Goal: Task Accomplishment & Management: Use online tool/utility

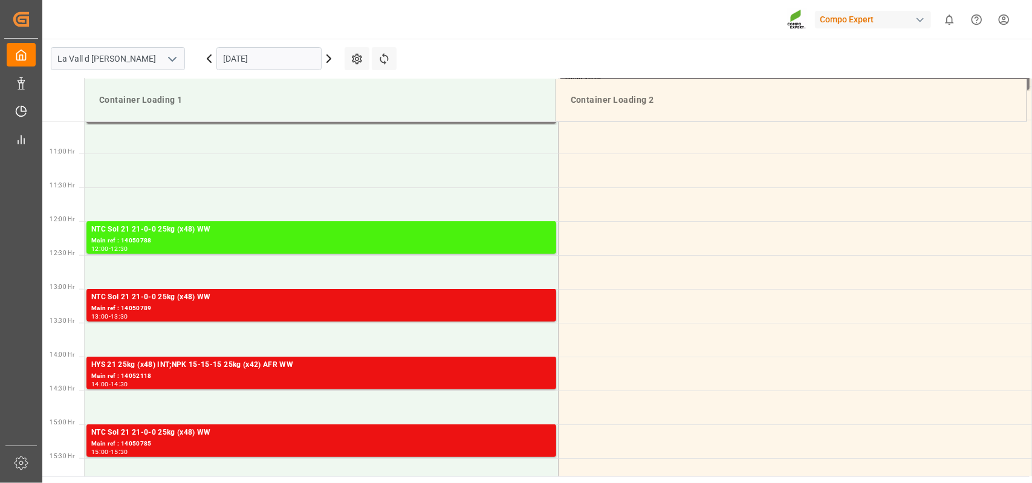
scroll to position [737, 0]
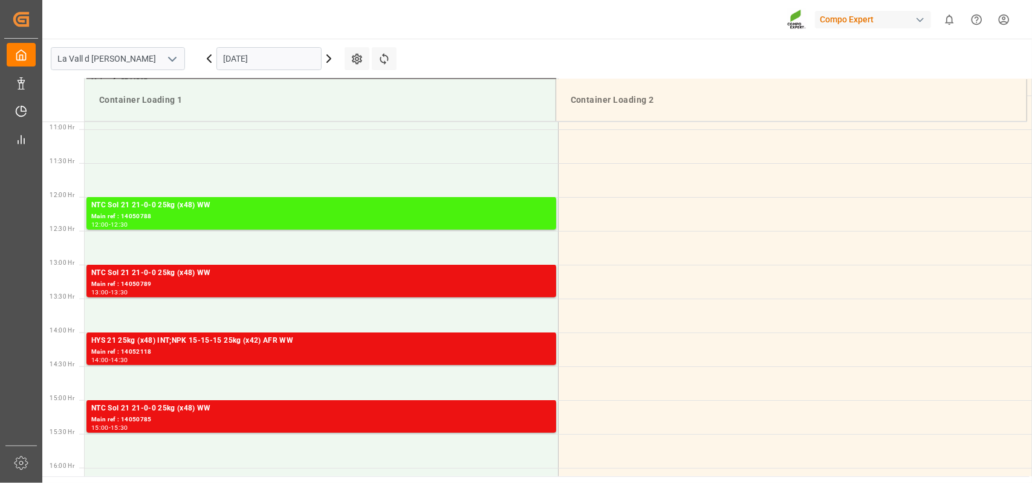
click at [293, 51] on input "[DATE]" at bounding box center [268, 58] width 105 height 23
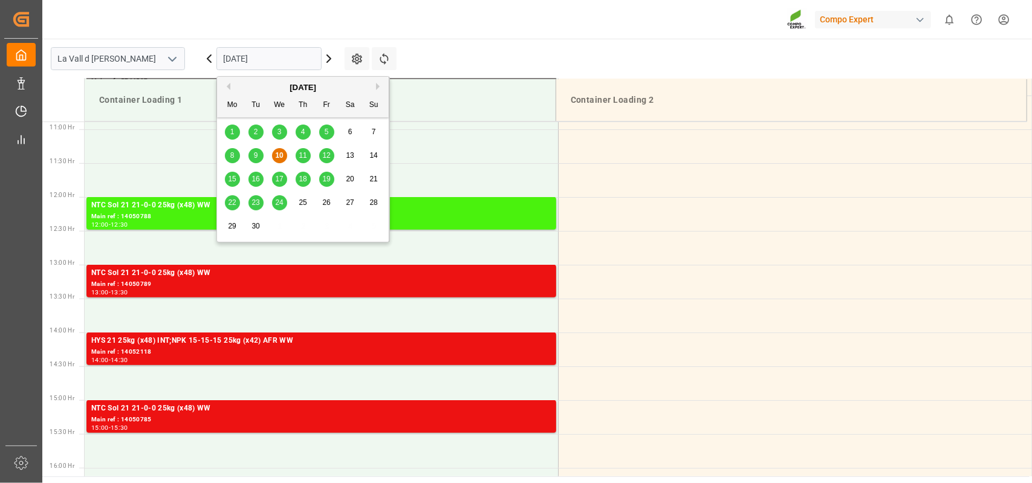
click at [298, 157] on div "11" at bounding box center [303, 156] width 15 height 15
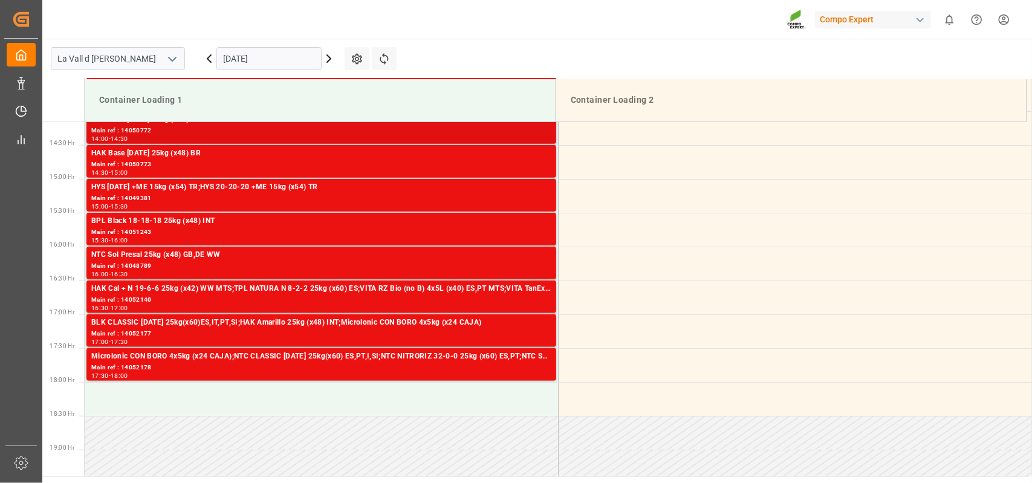
scroll to position [1039, 0]
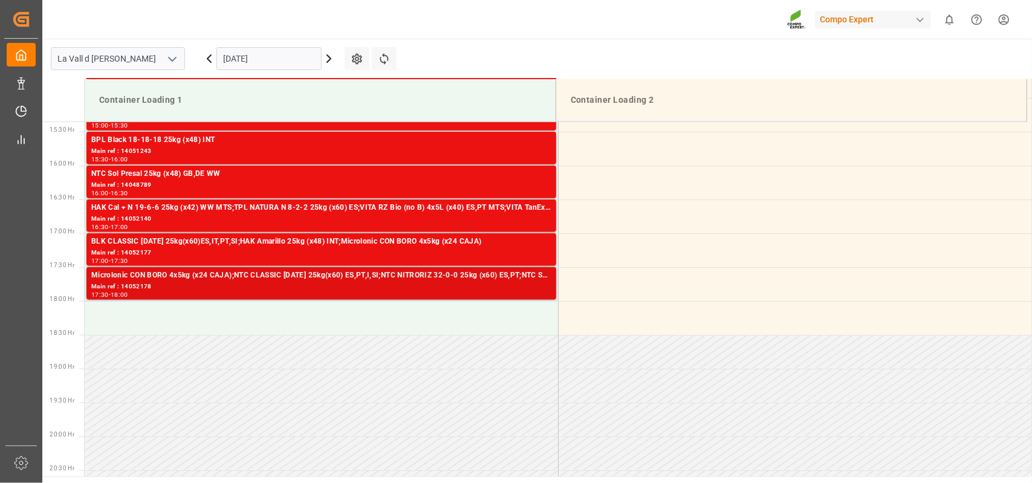
click at [196, 286] on div "Main ref : 14052178" at bounding box center [321, 287] width 460 height 10
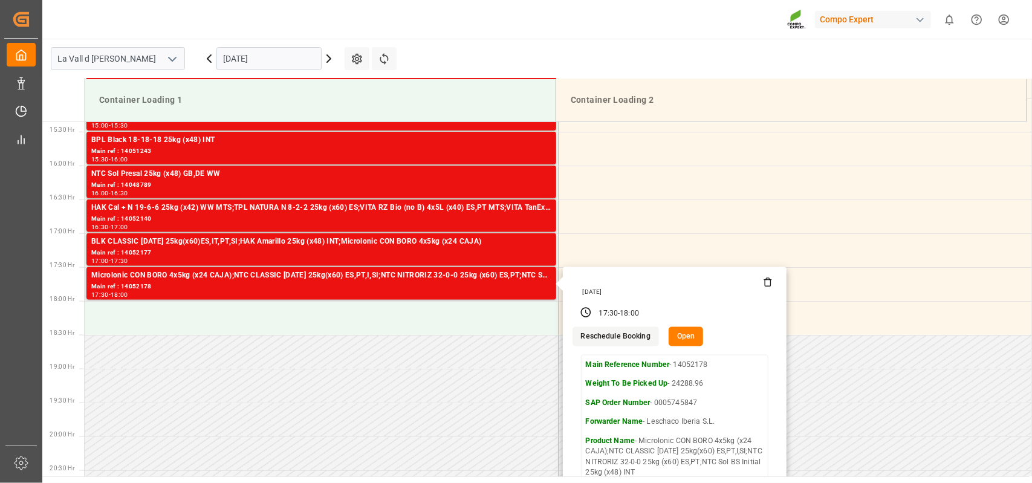
click at [683, 335] on button "Open" at bounding box center [686, 336] width 35 height 19
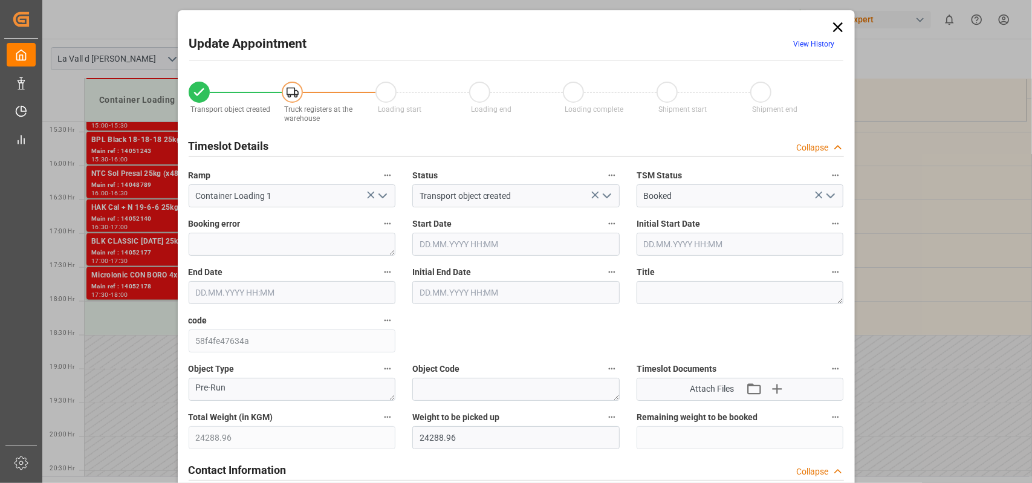
type input "24288.96"
type input "36"
type input "[DATE] 17:30"
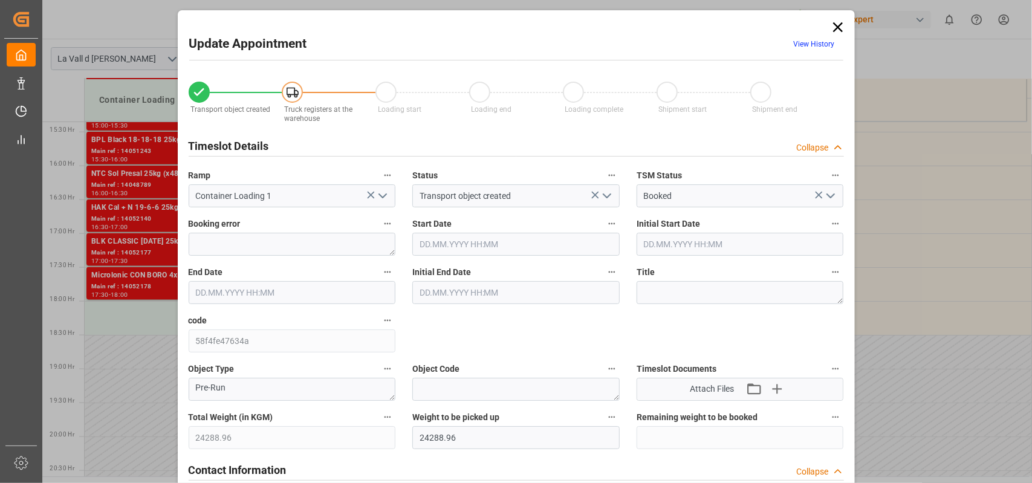
type input "[DATE] 18:00"
type input "[DATE] 10:17"
type input "[DATE] 09:34"
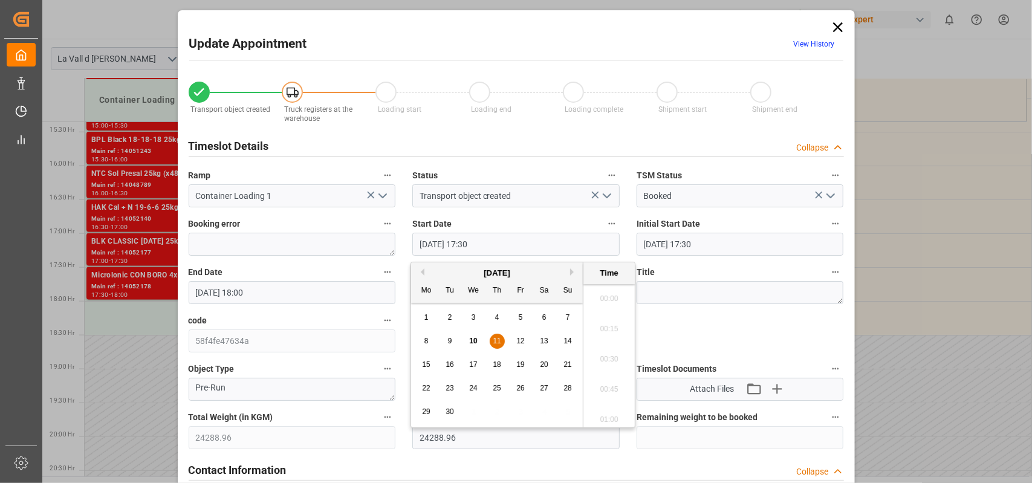
click at [525, 245] on input "[DATE] 17:30" at bounding box center [515, 244] width 207 height 23
click at [473, 339] on span "10" at bounding box center [473, 341] width 8 height 8
click at [609, 415] on li "14:30" at bounding box center [609, 417] width 51 height 30
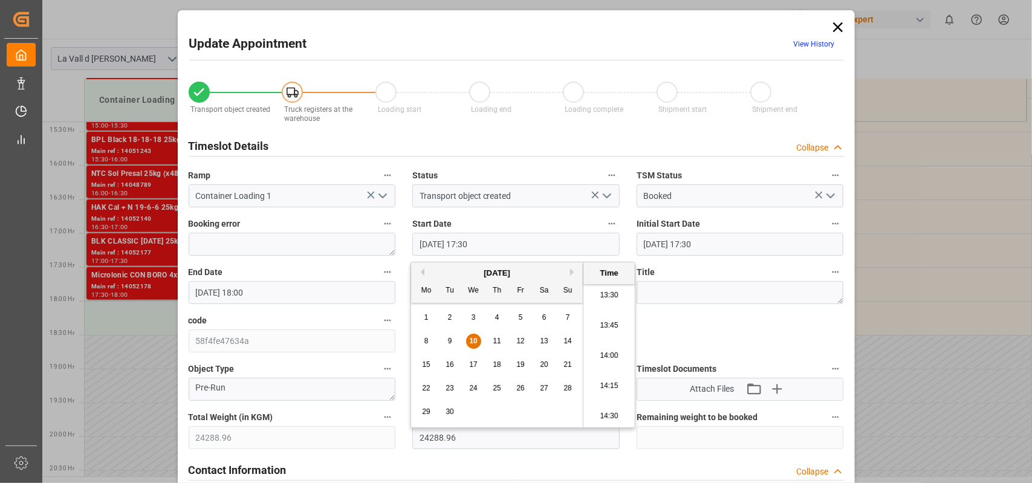
type input "[DATE] 14:30"
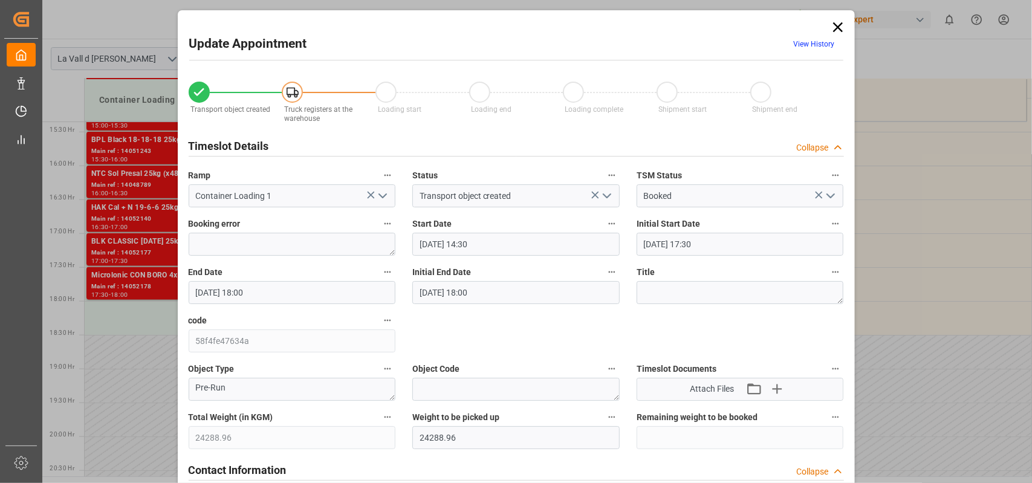
click at [279, 291] on input "[DATE] 18:00" at bounding box center [292, 292] width 207 height 23
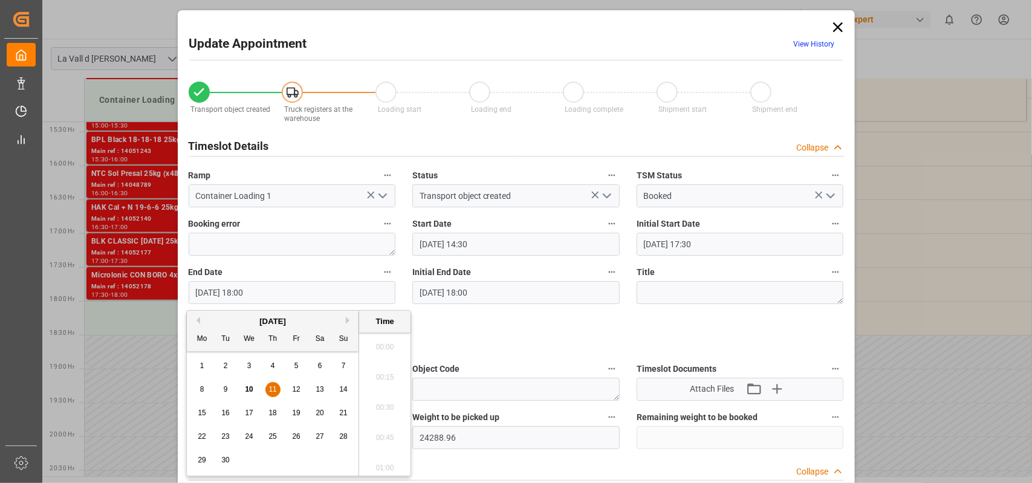
scroll to position [2120, 0]
click at [245, 391] on span "10" at bounding box center [249, 389] width 8 height 8
click at [383, 373] on li "15:15" at bounding box center [384, 374] width 51 height 30
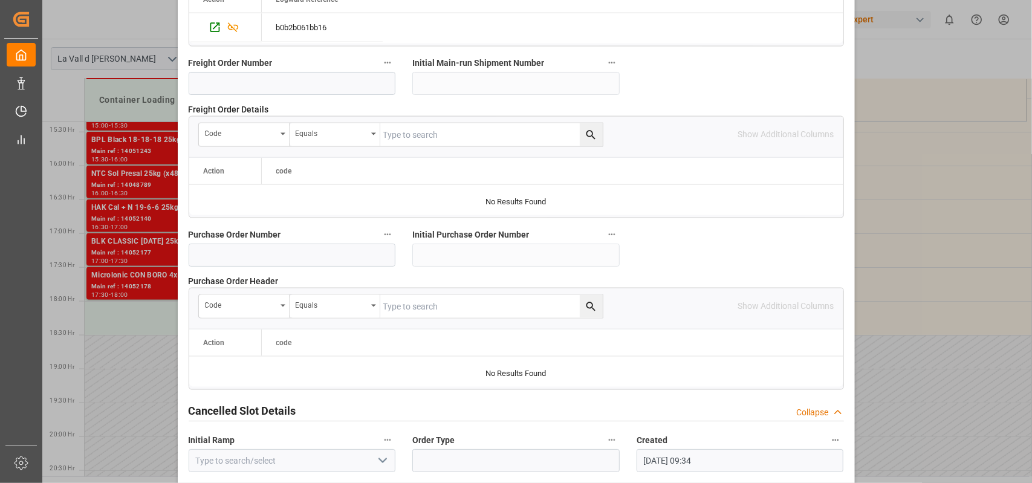
scroll to position [1192, 0]
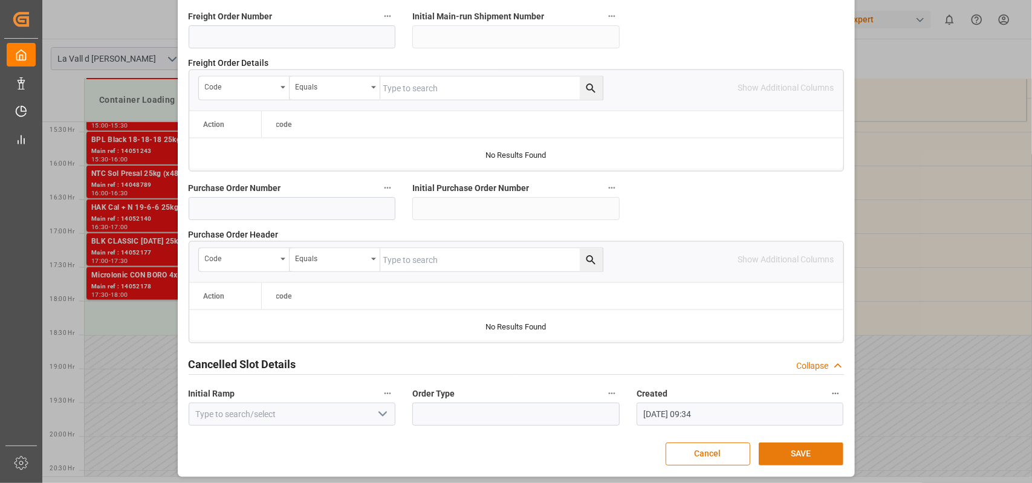
click at [816, 455] on button "SAVE" at bounding box center [801, 454] width 85 height 23
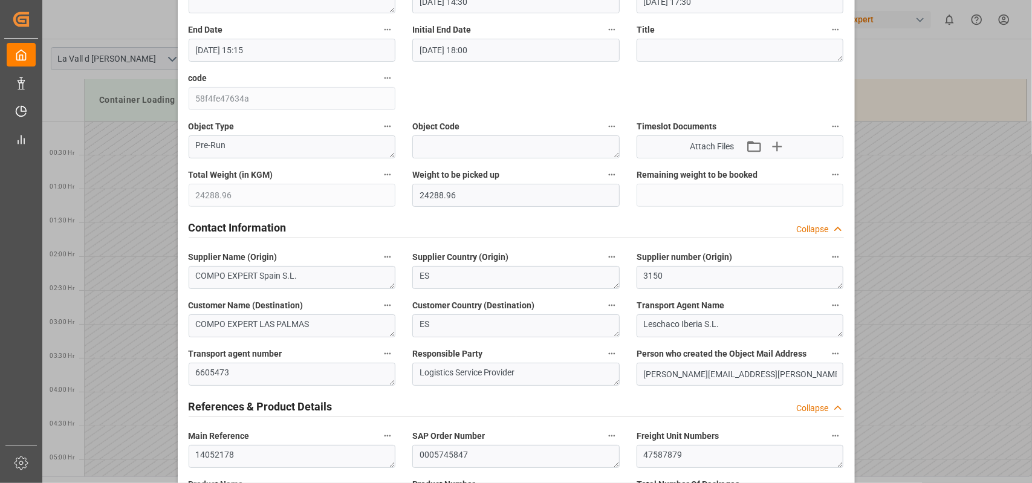
scroll to position [103, 0]
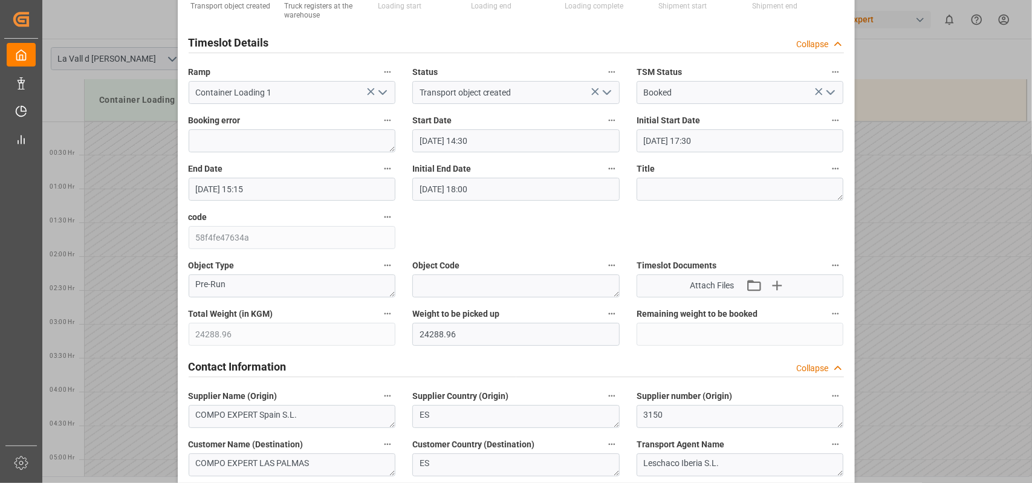
click at [305, 187] on input "[DATE] 15:15" at bounding box center [292, 189] width 207 height 23
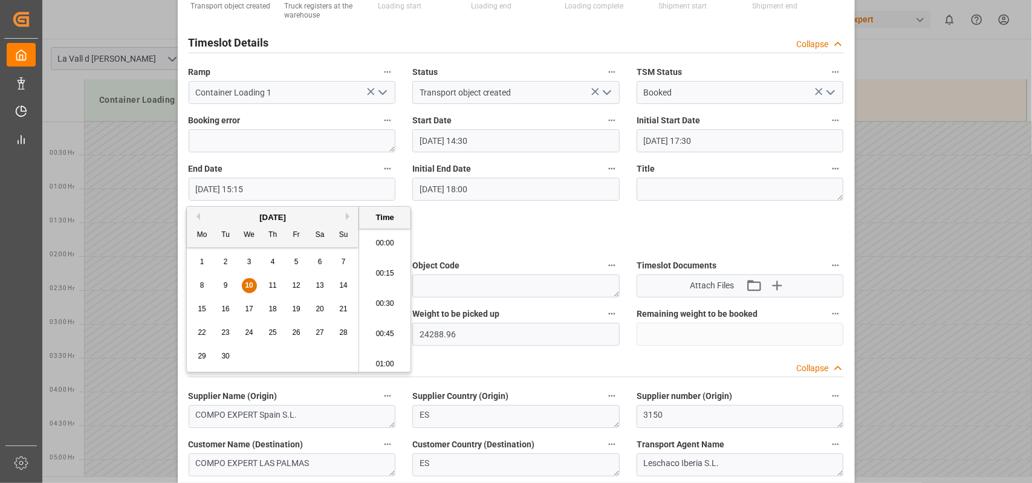
scroll to position [1788, 0]
click at [394, 264] on li "15:00" at bounding box center [384, 270] width 51 height 30
type input "[DATE] 15:00"
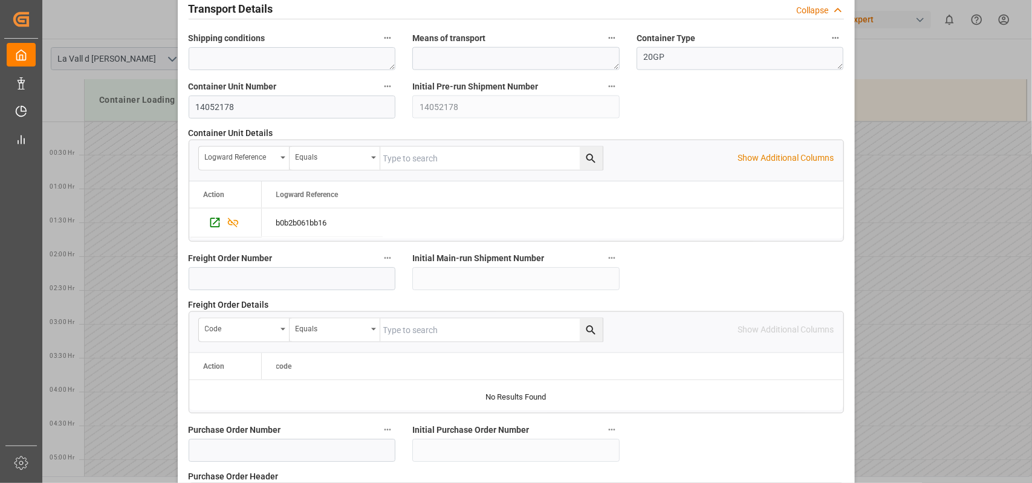
scroll to position [1192, 0]
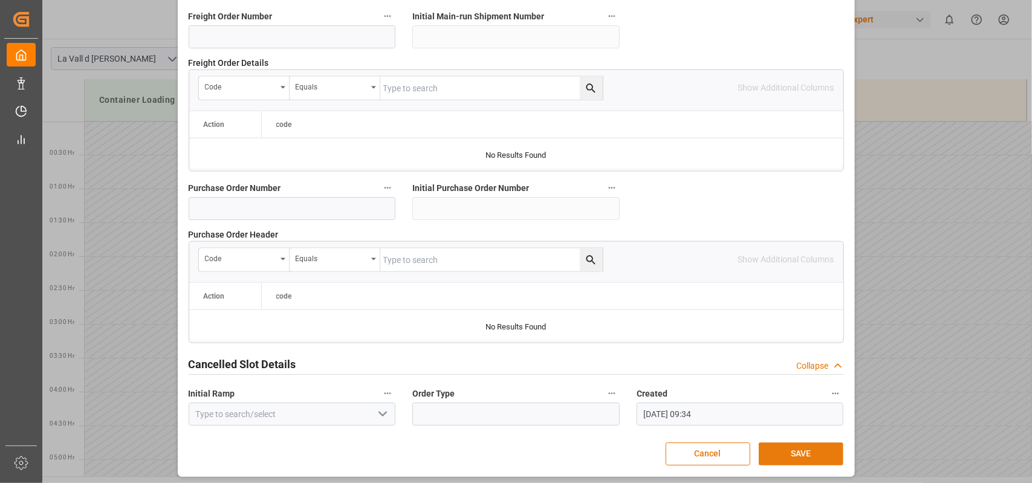
click at [799, 455] on button "SAVE" at bounding box center [801, 454] width 85 height 23
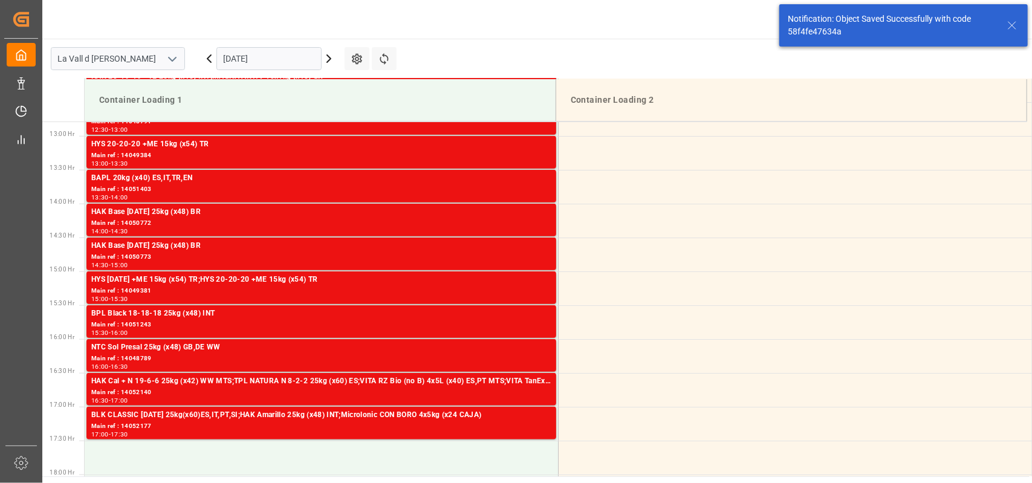
scroll to position [872, 0]
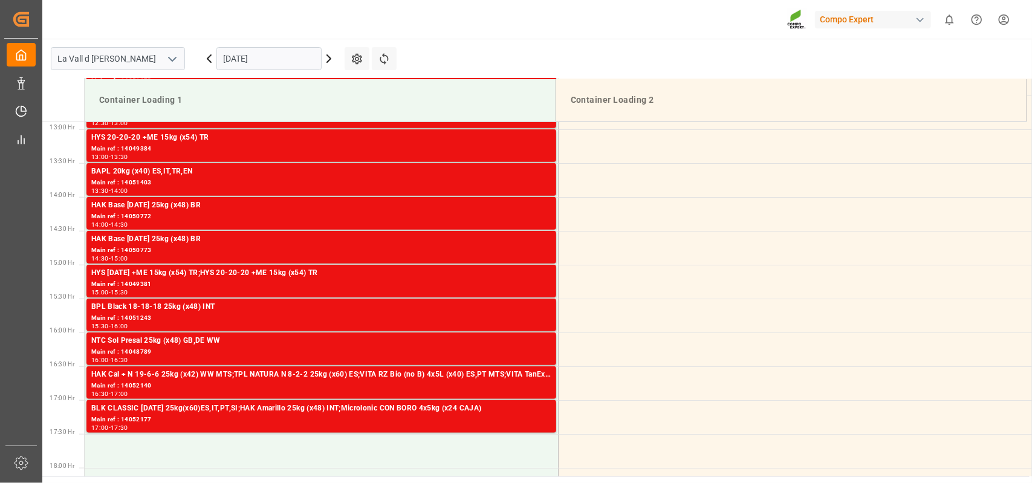
click at [299, 65] on input "[DATE]" at bounding box center [268, 58] width 105 height 23
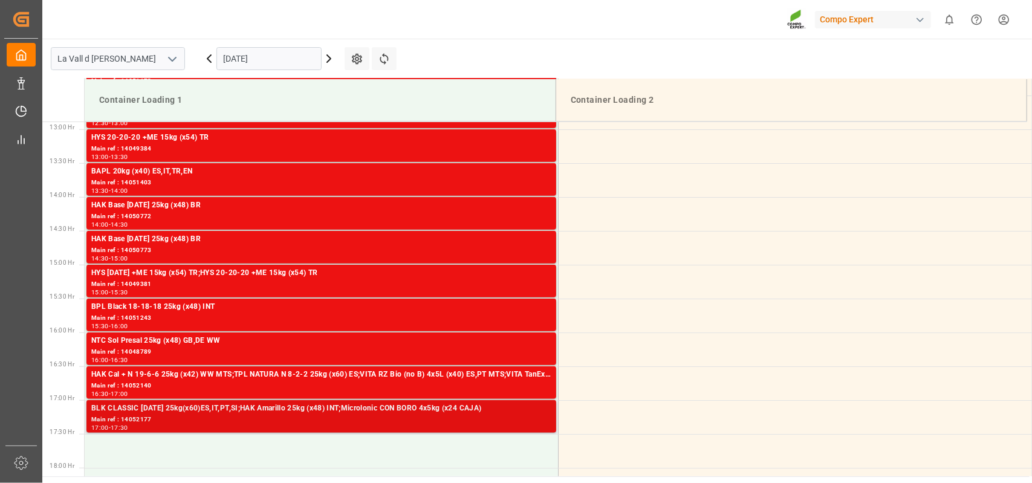
click at [189, 419] on div "Main ref : 14052177" at bounding box center [321, 420] width 460 height 10
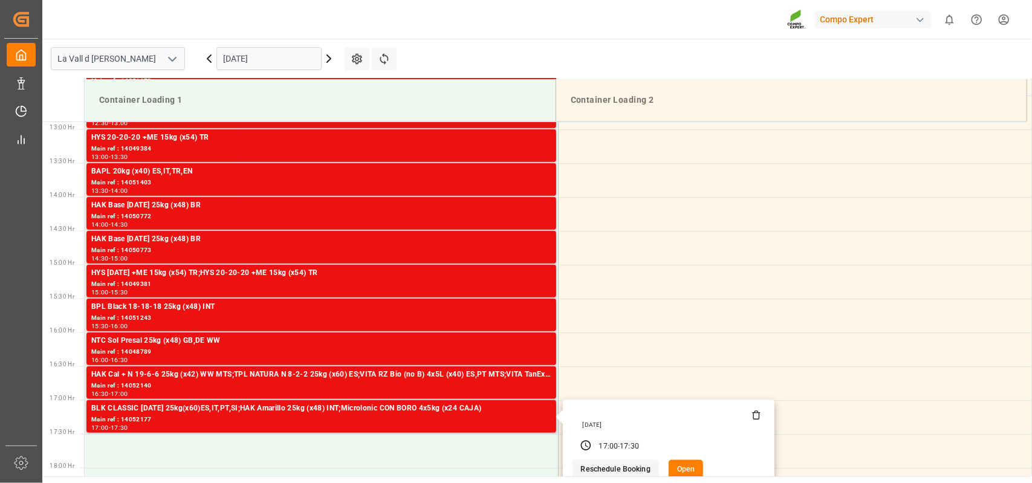
click at [685, 469] on button "Open" at bounding box center [686, 469] width 35 height 19
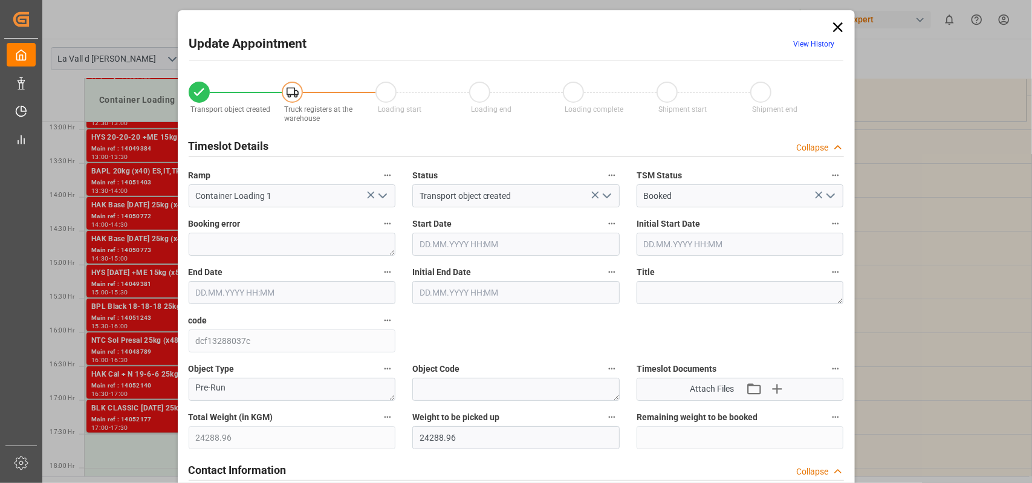
type input "[DATE] 17:00"
type input "[DATE] 17:30"
type input "[DATE] 09:53"
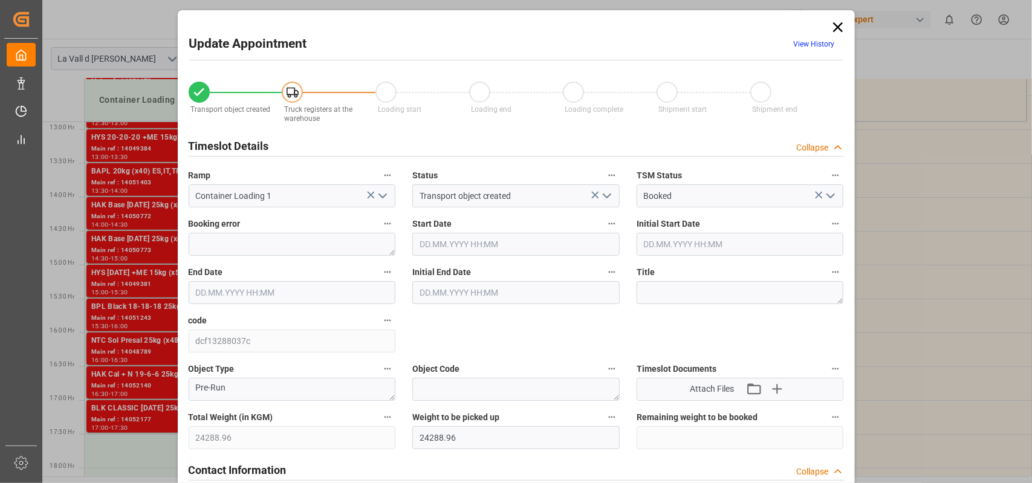
type input "[DATE] 09:33"
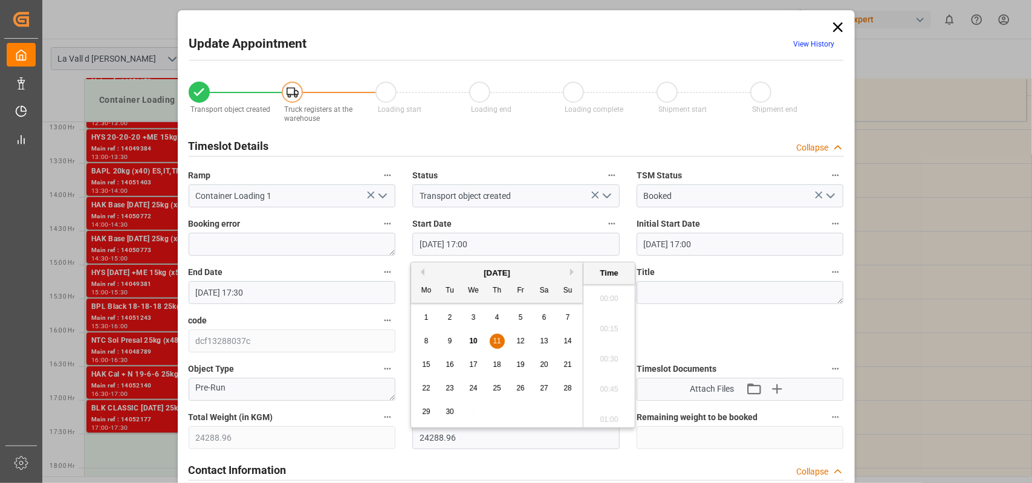
click at [504, 243] on input "[DATE] 17:00" at bounding box center [515, 244] width 207 height 23
click at [474, 340] on span "10" at bounding box center [473, 341] width 8 height 8
click at [601, 291] on li "15:30" at bounding box center [609, 296] width 51 height 30
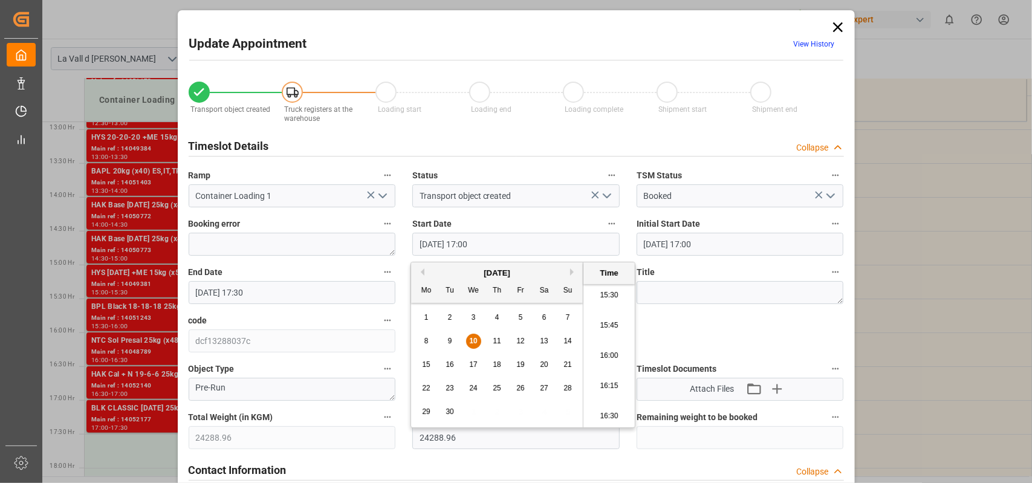
type input "[DATE] 15:30"
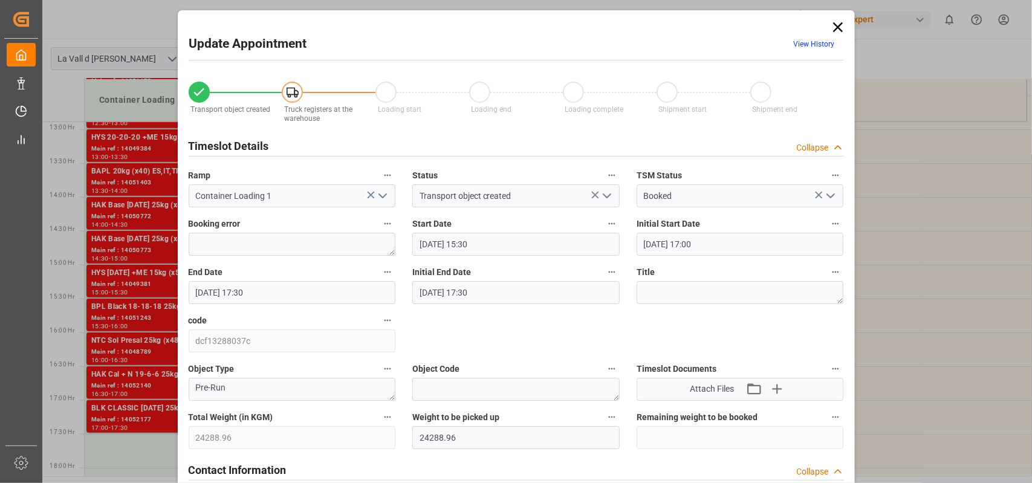
click at [279, 295] on input "[DATE] 17:30" at bounding box center [292, 292] width 207 height 23
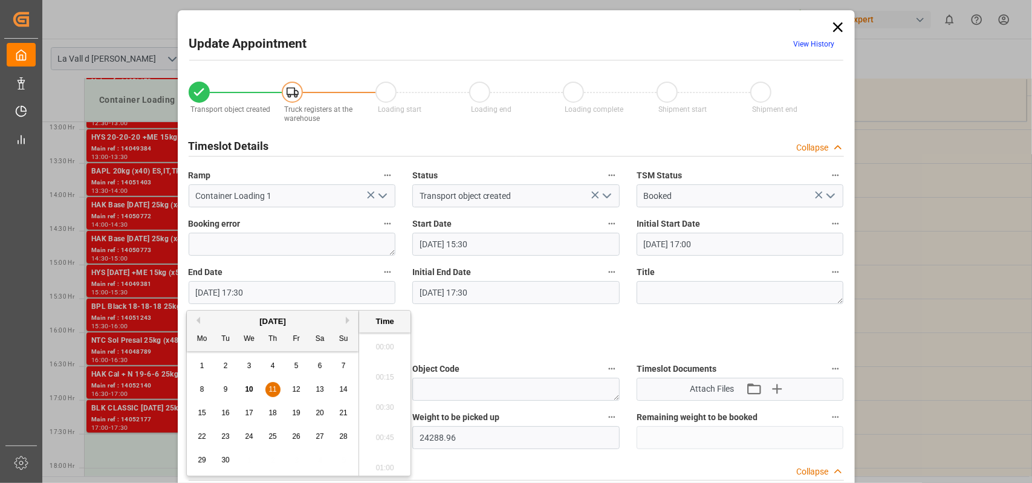
scroll to position [2060, 0]
click at [248, 389] on span "10" at bounding box center [249, 389] width 8 height 8
click at [391, 339] on li "16:00" at bounding box center [384, 344] width 51 height 30
type input "[DATE] 16:00"
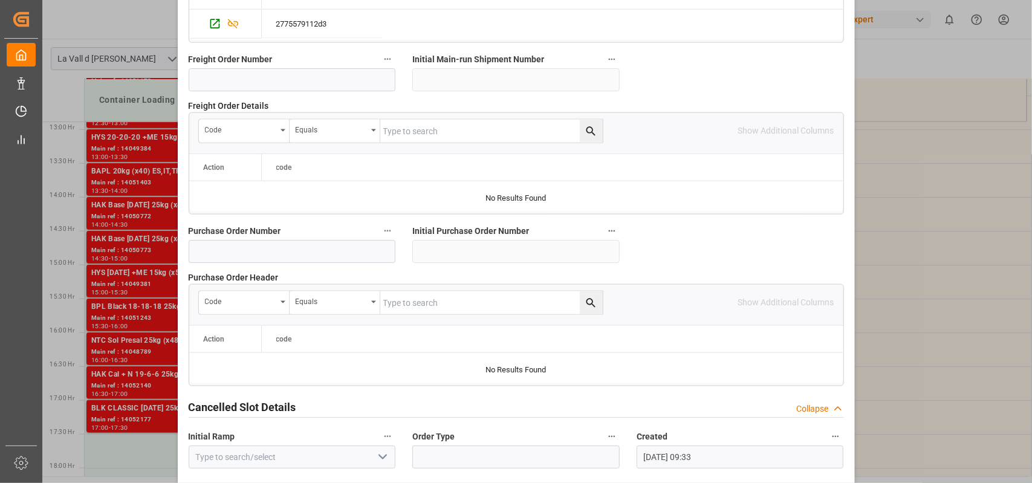
scroll to position [1192, 0]
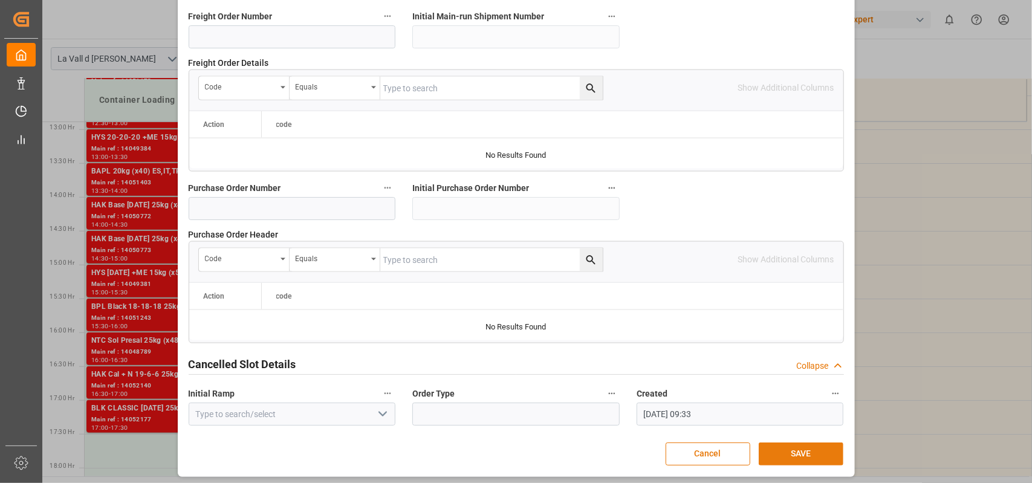
click at [806, 444] on button "SAVE" at bounding box center [801, 454] width 85 height 23
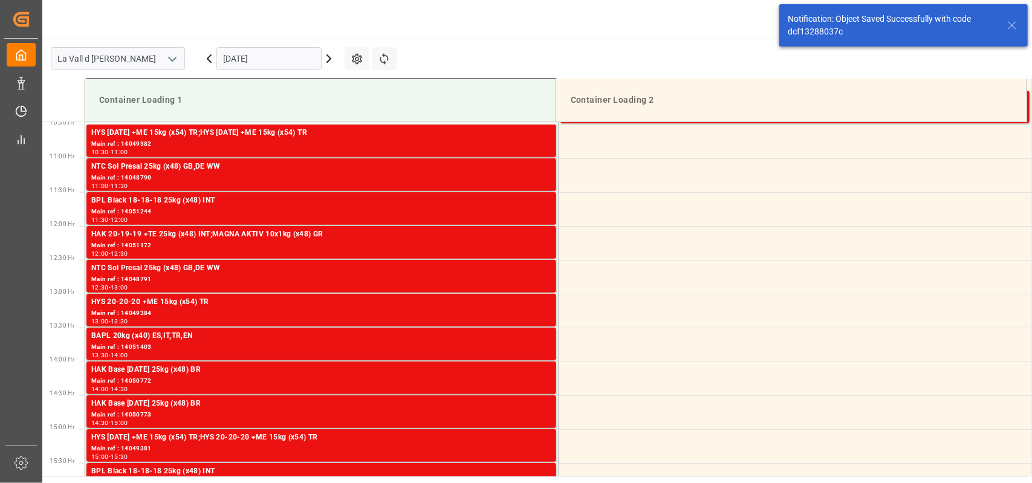
scroll to position [737, 0]
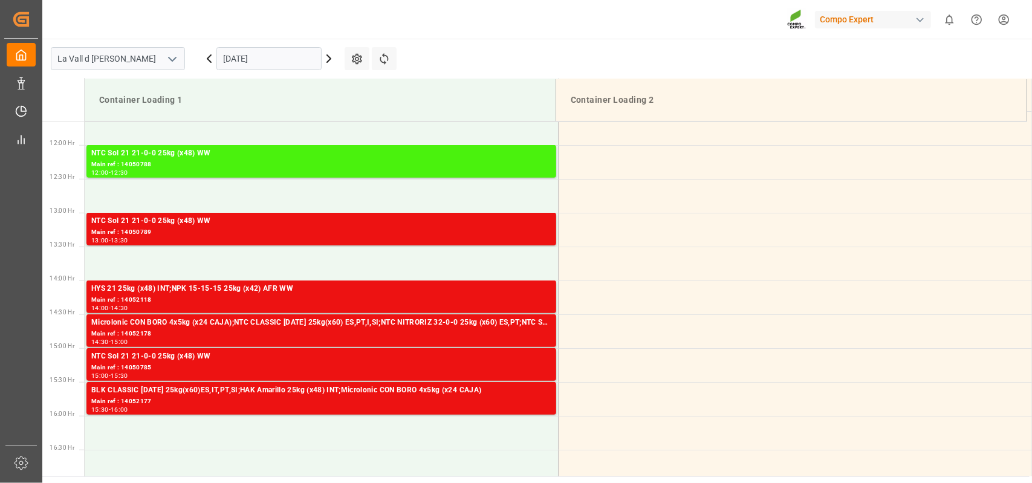
scroll to position [803, 0]
